Goal: Transaction & Acquisition: Register for event/course

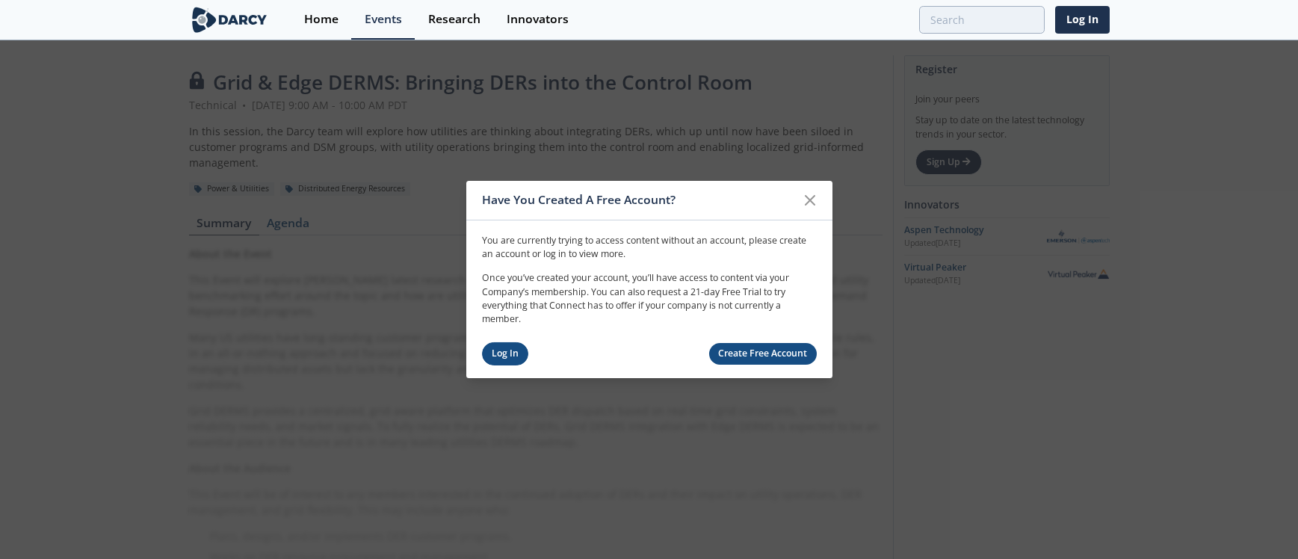
click at [505, 354] on link "Log In" at bounding box center [505, 353] width 47 height 23
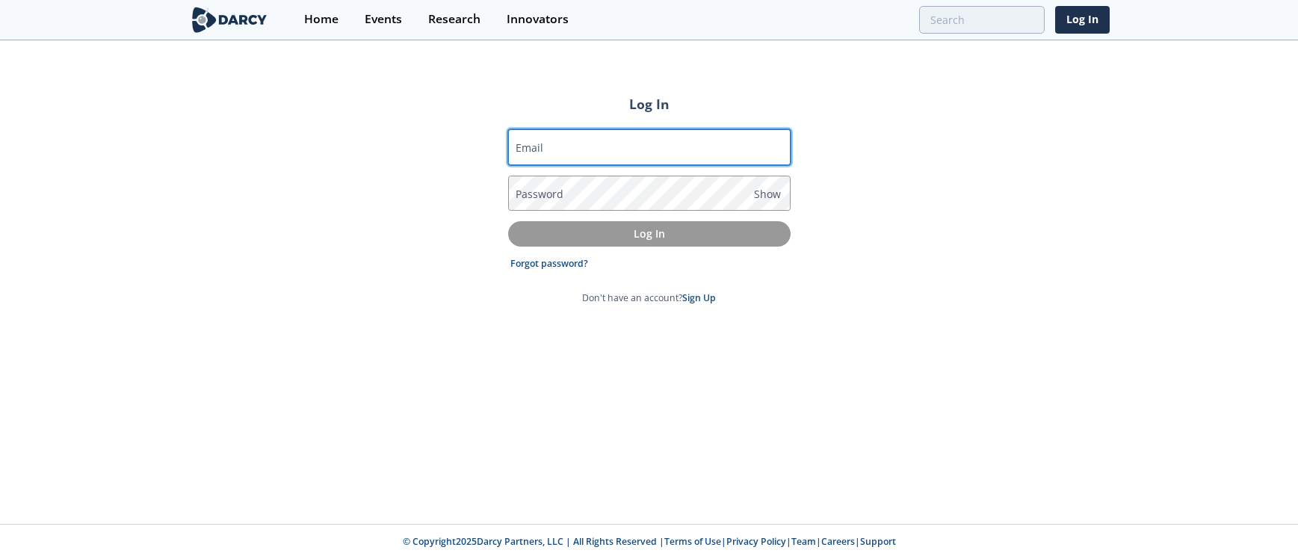
click at [576, 148] on input "Email" at bounding box center [649, 147] width 283 height 36
type input "[EMAIL_ADDRESS][DOMAIN_NAME]"
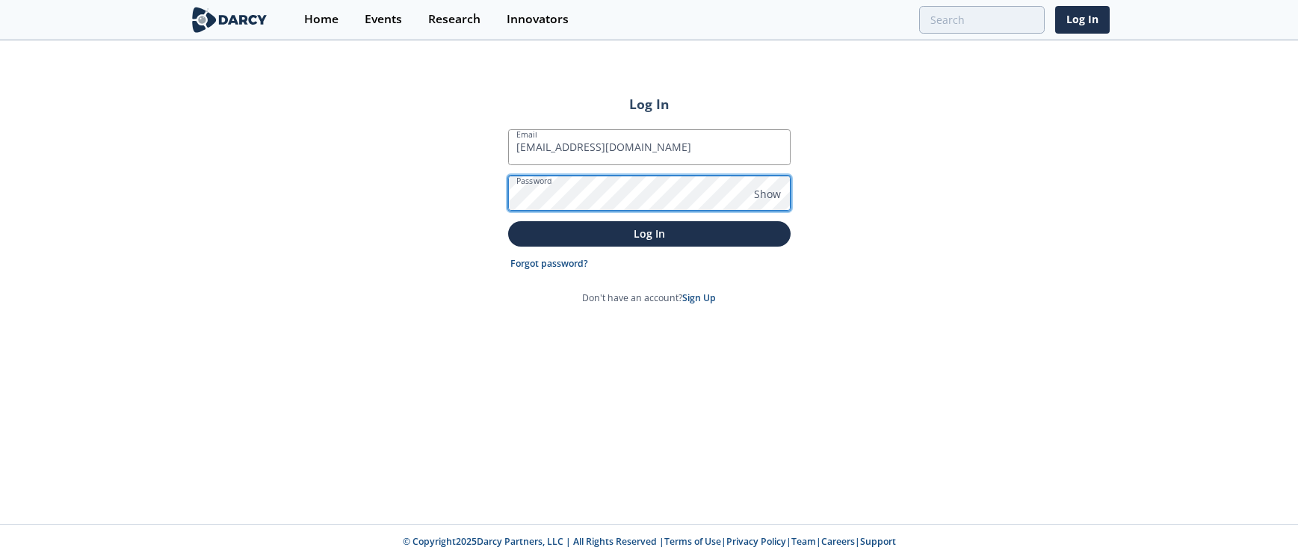
click at [508, 221] on button "Log In" at bounding box center [649, 233] width 283 height 25
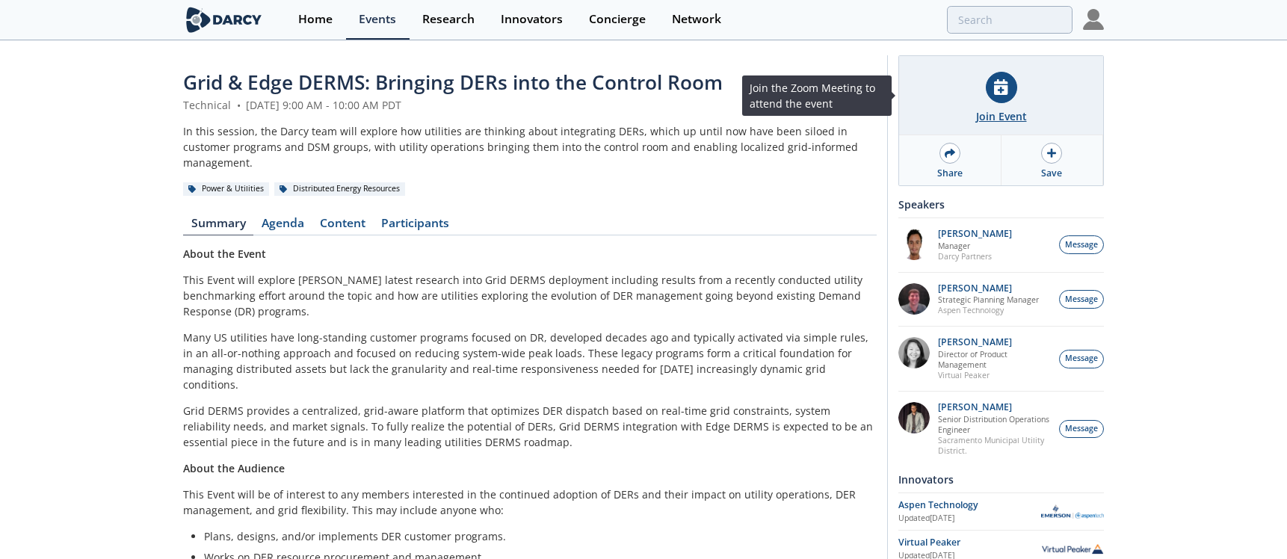
click at [999, 116] on div "Join Event" at bounding box center [1001, 116] width 51 height 16
